Goal: Information Seeking & Learning: Check status

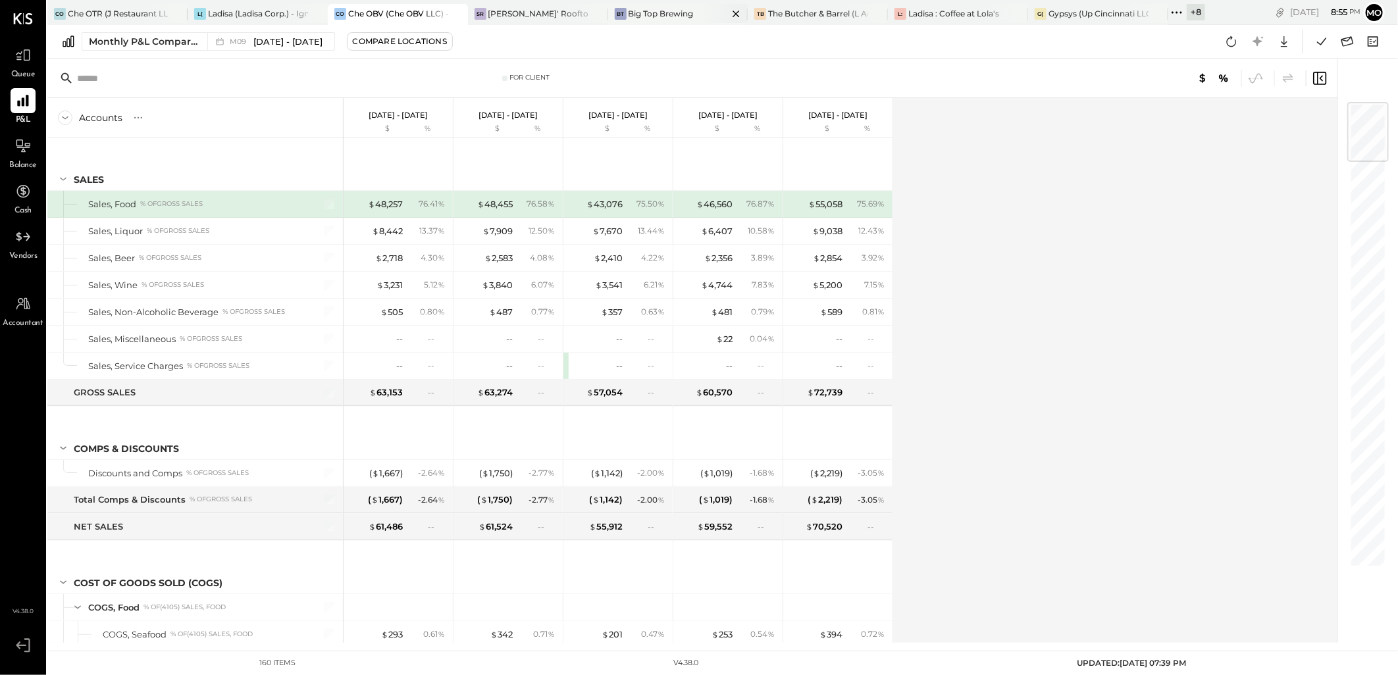
click at [732, 10] on icon at bounding box center [736, 14] width 16 height 16
click at [1176, 7] on icon at bounding box center [1176, 12] width 17 height 17
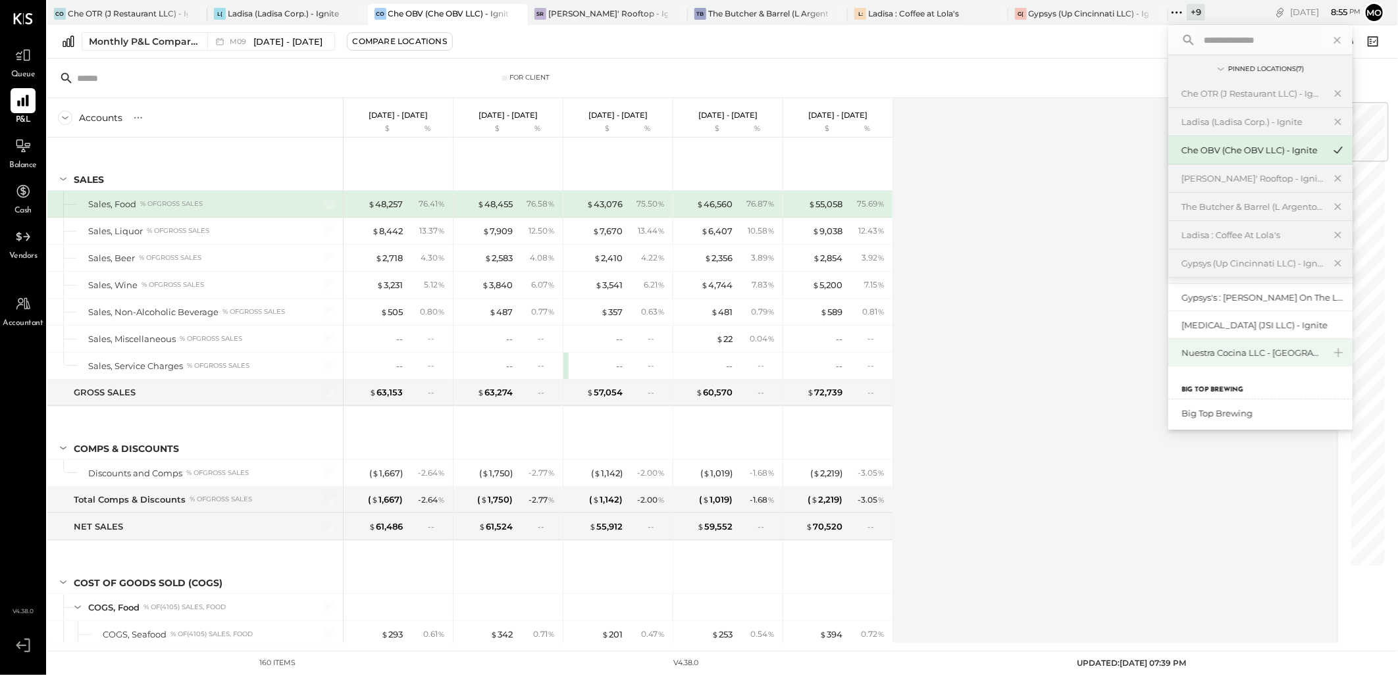
scroll to position [73, 0]
click at [1238, 370] on div "Nuestra Cocina LLC - [GEOGRAPHIC_DATA]" at bounding box center [1260, 362] width 184 height 28
click at [1232, 362] on div "Nuestra Cocina LLC - [GEOGRAPHIC_DATA]" at bounding box center [1252, 362] width 142 height 13
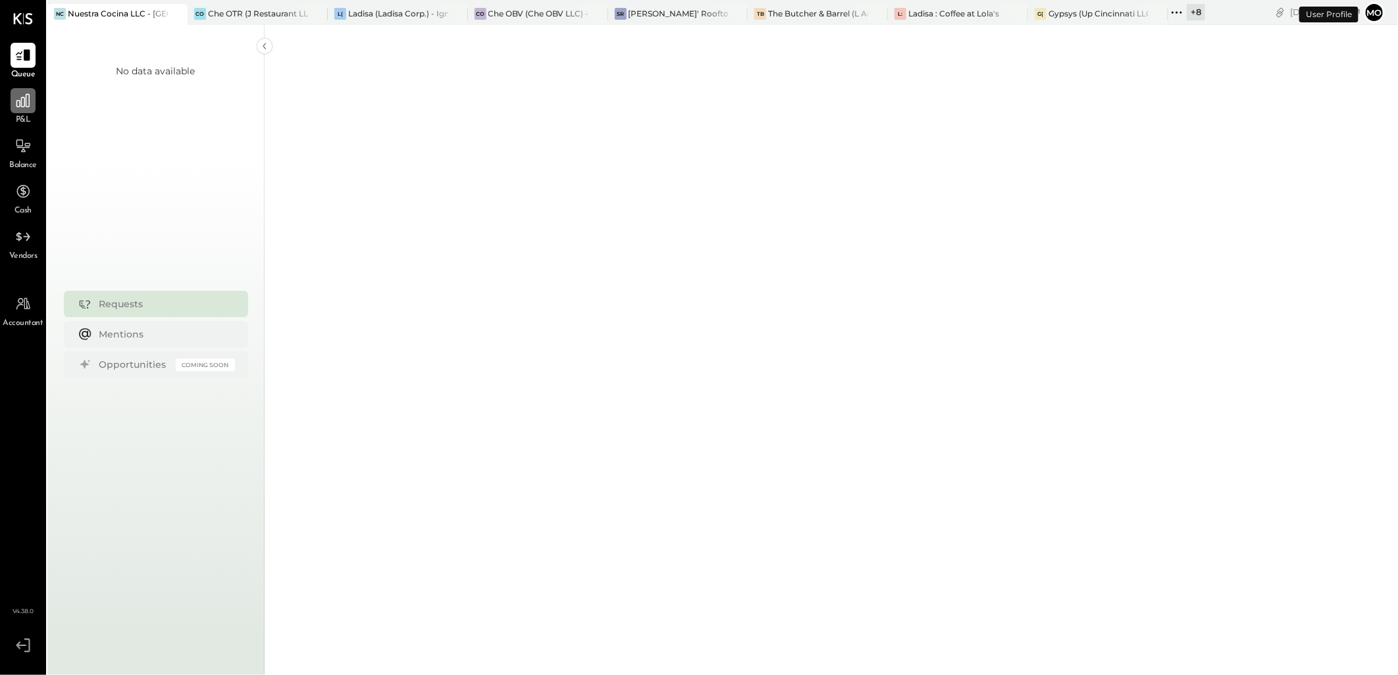
click at [27, 106] on icon at bounding box center [22, 100] width 17 height 17
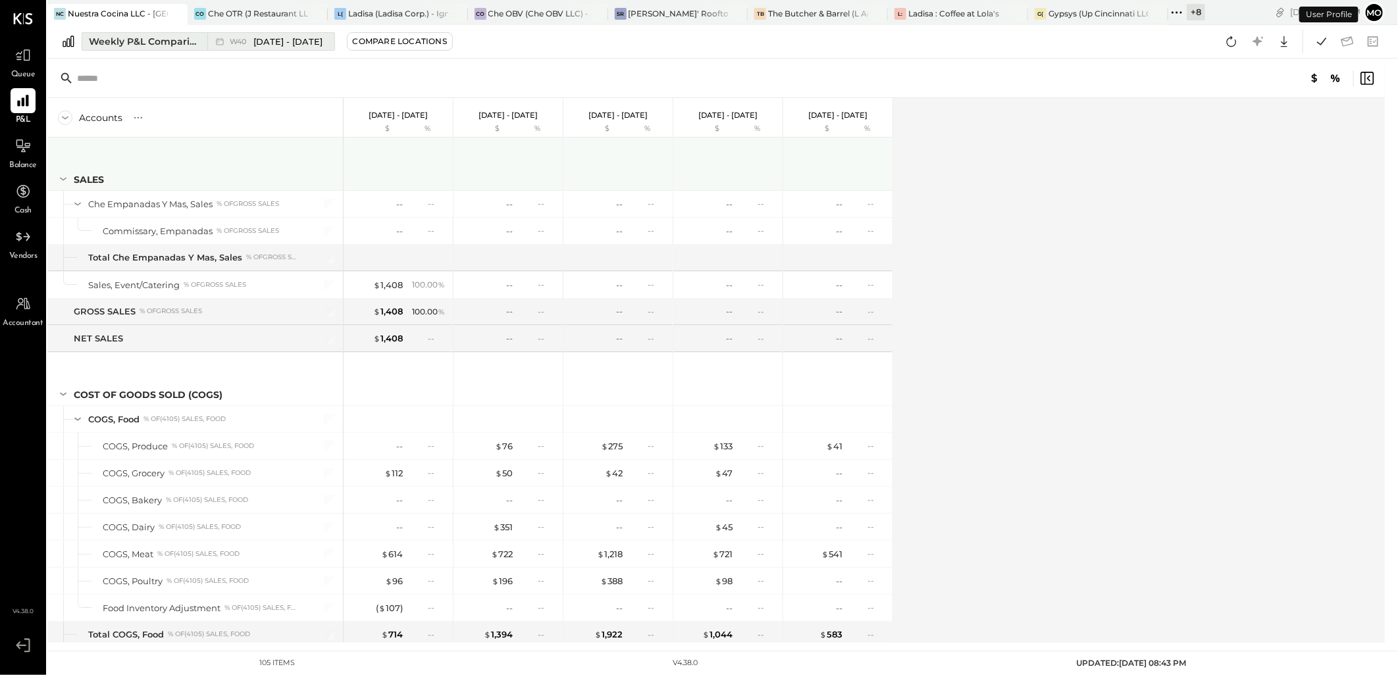
click at [138, 41] on div "Weekly P&L Comparison" at bounding box center [144, 41] width 111 height 13
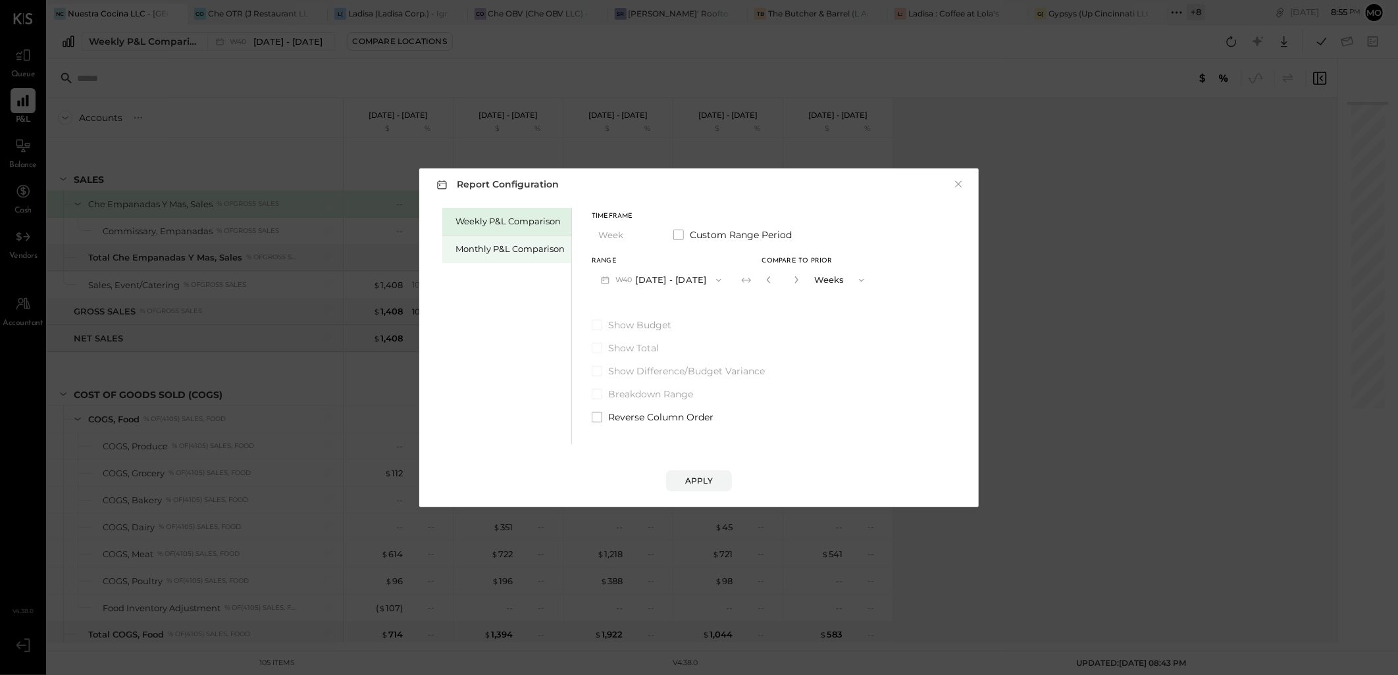
click at [511, 253] on div "Monthly P&L Comparison" at bounding box center [509, 249] width 109 height 13
click at [674, 274] on button "M10 [DATE] - [DATE]" at bounding box center [660, 280] width 137 height 24
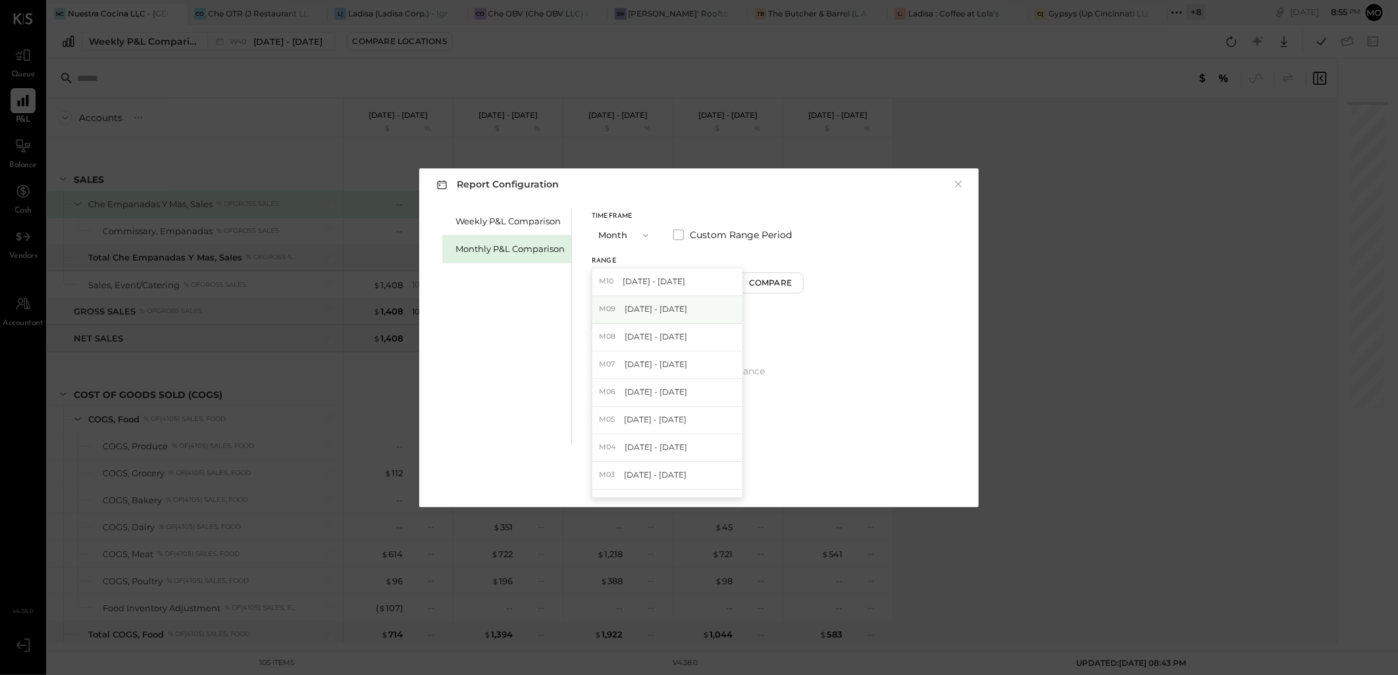
click at [671, 307] on span "[DATE] - [DATE]" at bounding box center [655, 308] width 63 height 11
click at [759, 283] on div "Compare" at bounding box center [772, 282] width 43 height 11
click at [792, 278] on icon "button" at bounding box center [796, 280] width 8 height 8
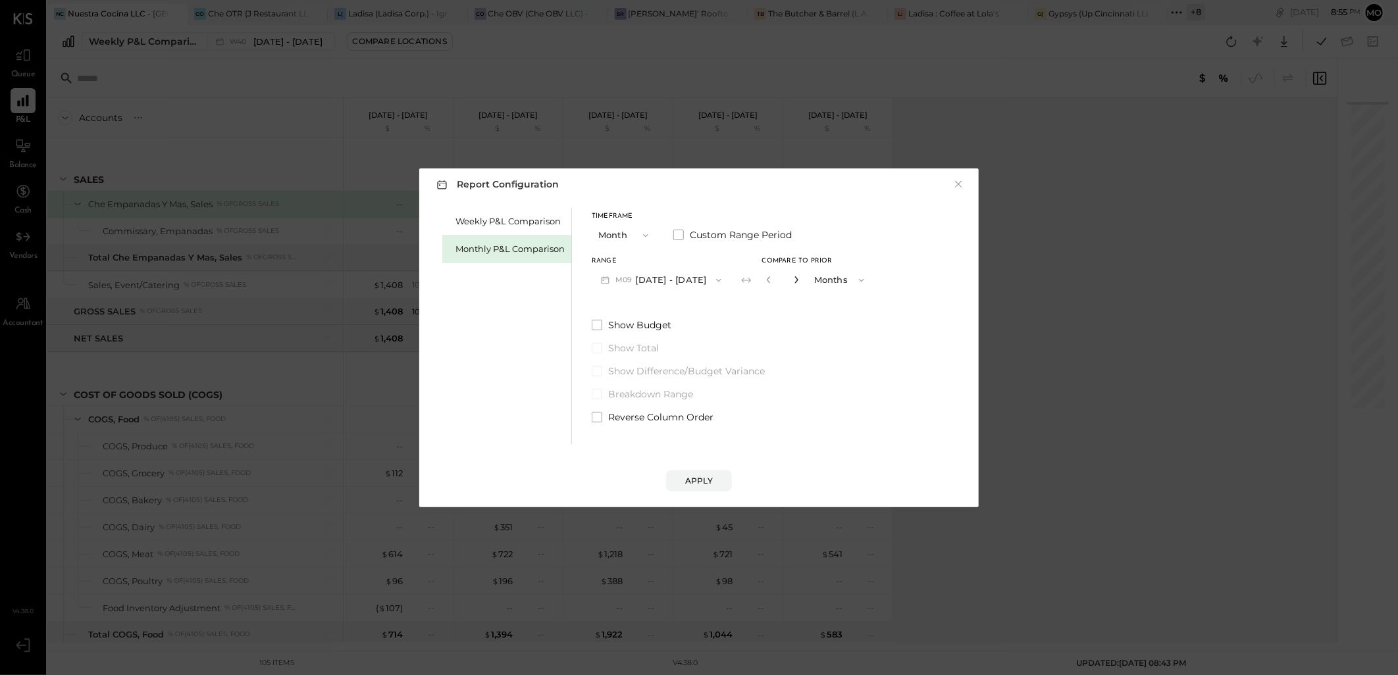
type input "*"
click at [689, 472] on button "Apply" at bounding box center [699, 480] width 66 height 21
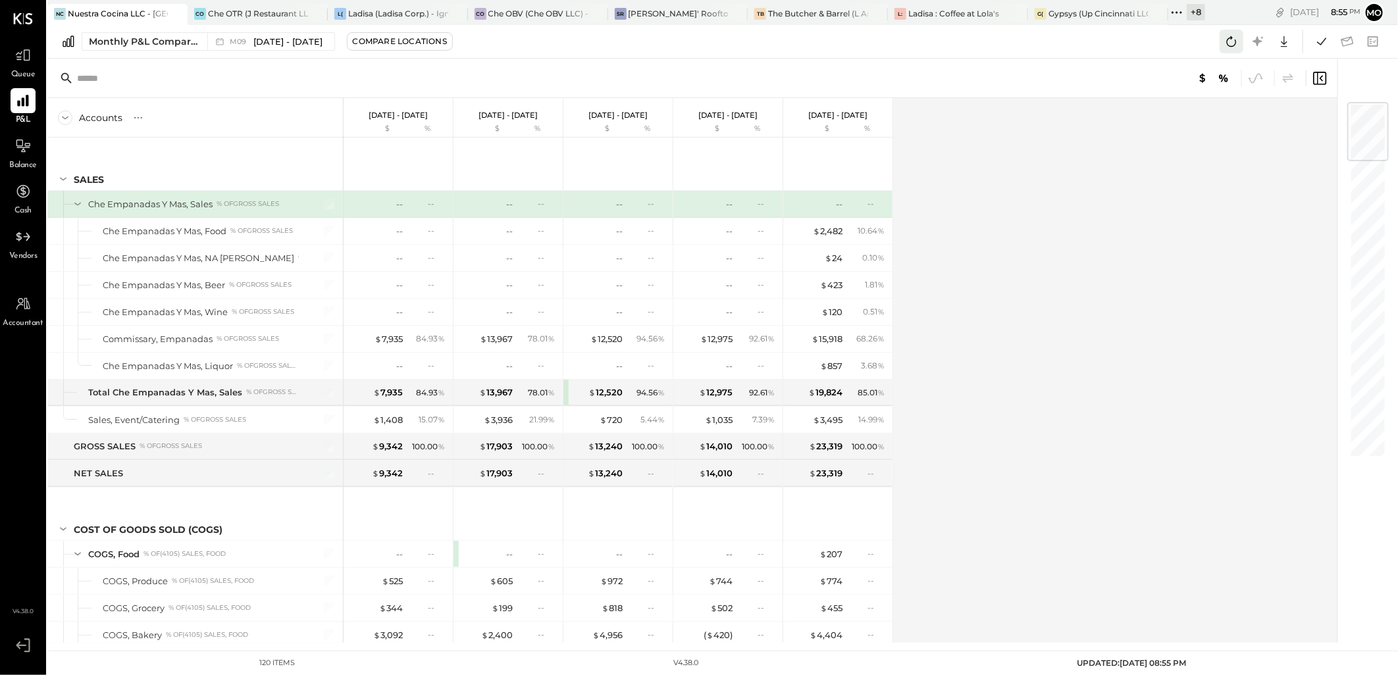
click at [1229, 38] on icon at bounding box center [1232, 41] width 10 height 11
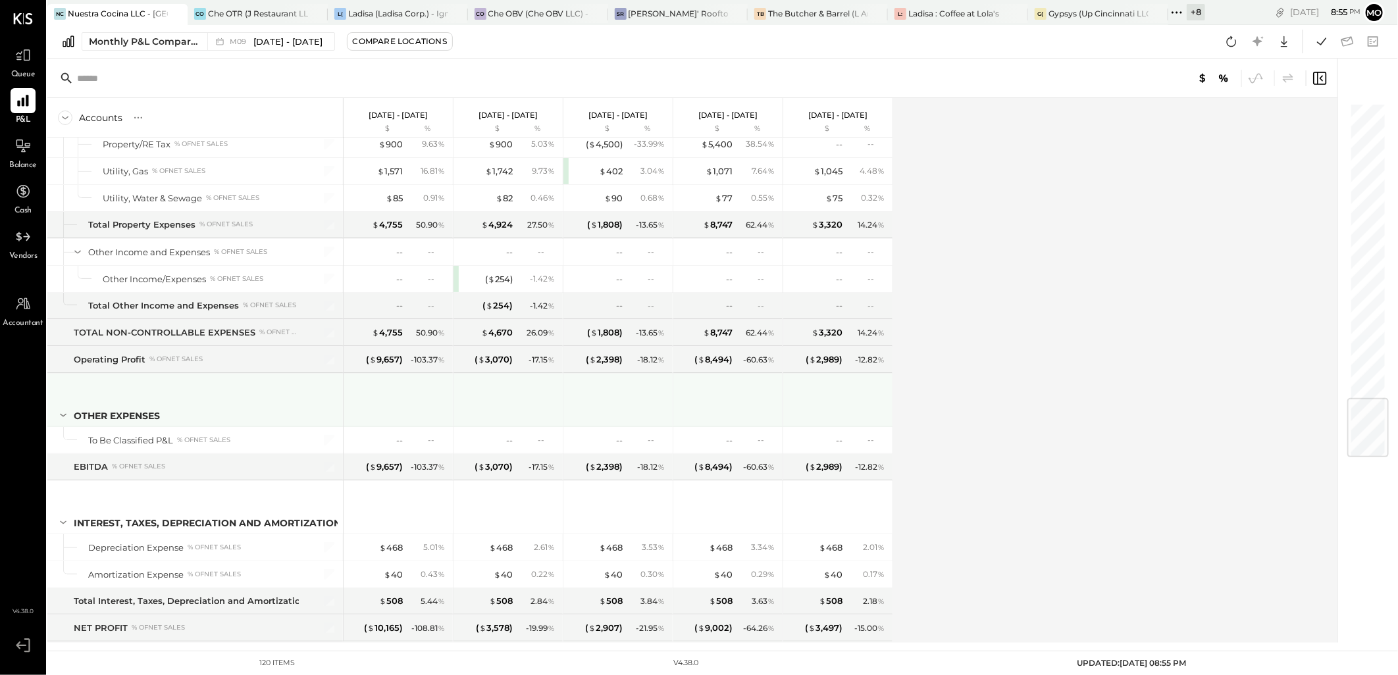
scroll to position [2524, 0]
